Goal: Browse casually

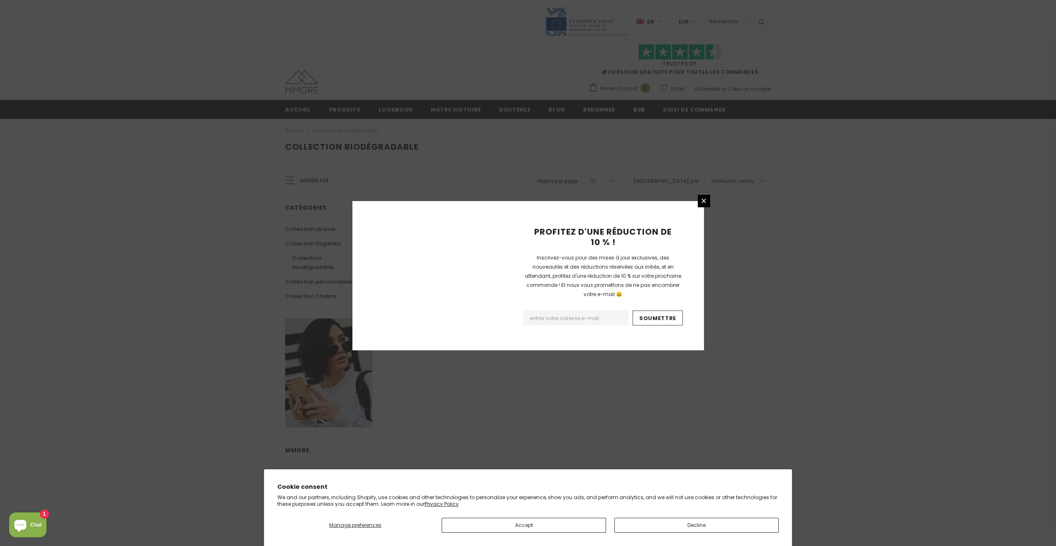
scroll to position [322, 0]
